Goal: Find specific page/section: Find specific page/section

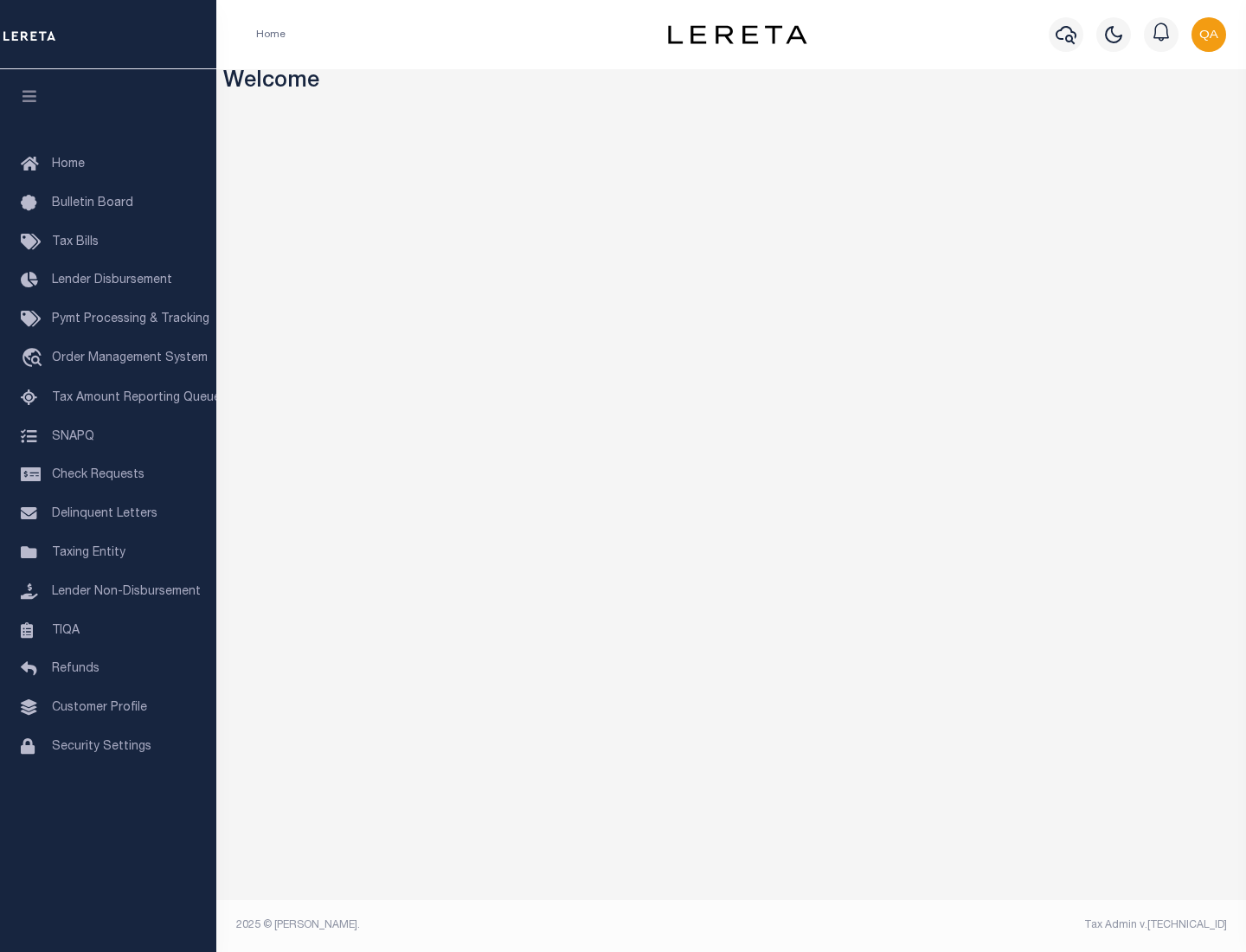
click at [109, 630] on link "TIQA" at bounding box center [108, 631] width 216 height 39
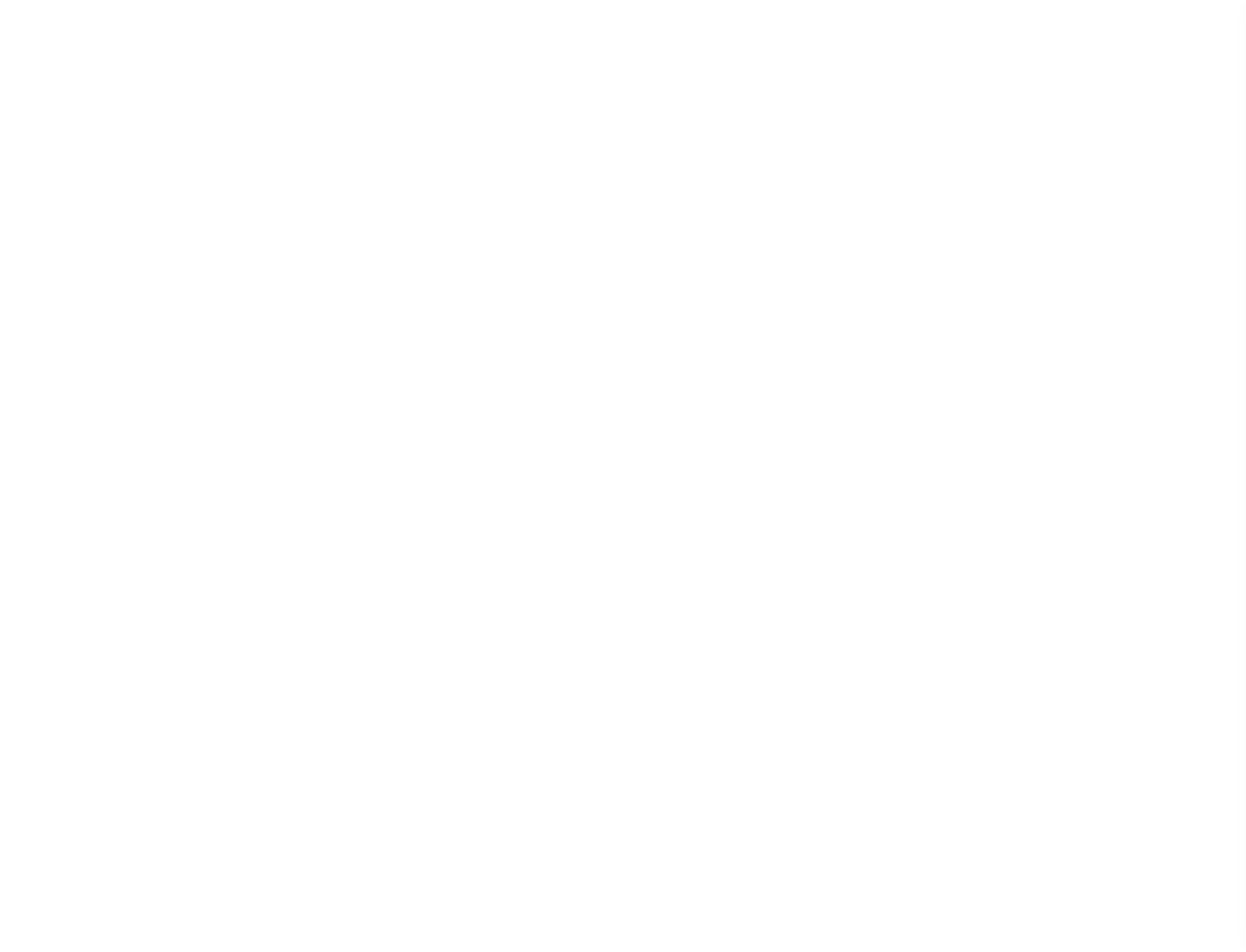
select select "200"
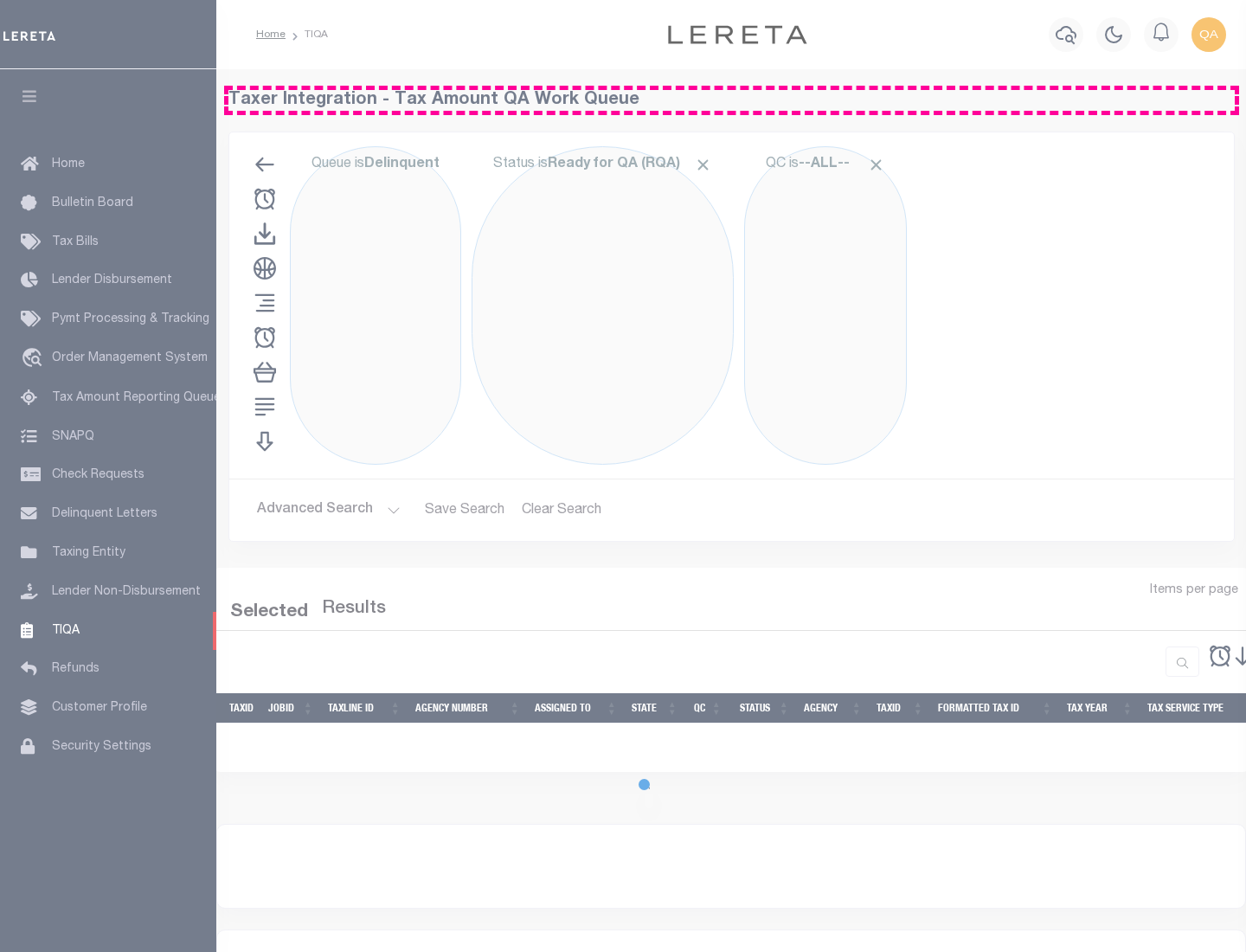
select select "200"
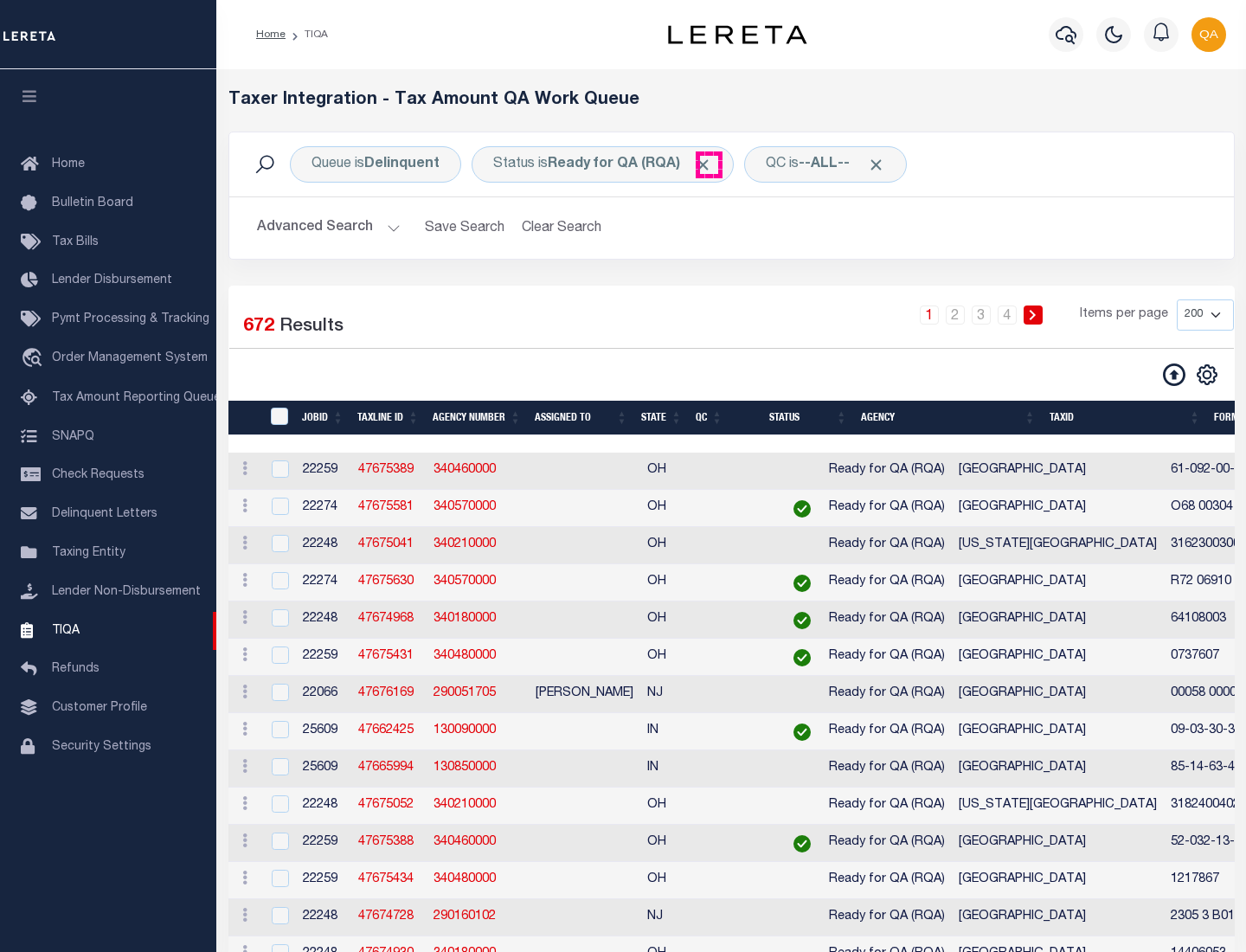
click at [709, 164] on span "Click to Remove" at bounding box center [703, 165] width 19 height 19
